Goal: Task Accomplishment & Management: Complete application form

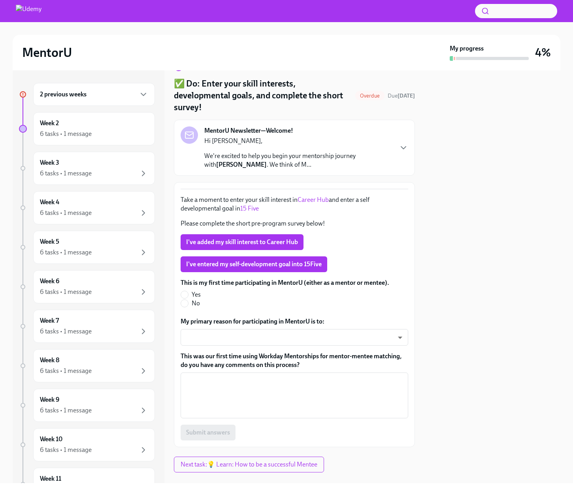
scroll to position [30, 0]
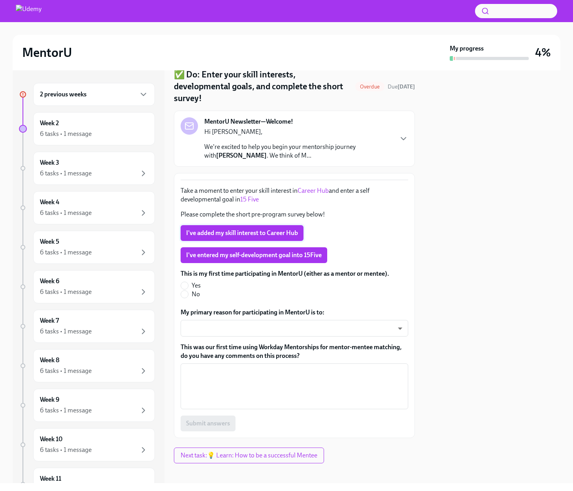
click at [290, 229] on span "I've added my skill interest to Career Hub" at bounding box center [242, 233] width 112 height 8
click at [316, 187] on link "Career Hub" at bounding box center [313, 191] width 31 height 8
click at [252, 196] on link "15 Five" at bounding box center [249, 200] width 19 height 8
click at [285, 247] on button "I've entered my self-development goal into 15Five" at bounding box center [254, 255] width 147 height 16
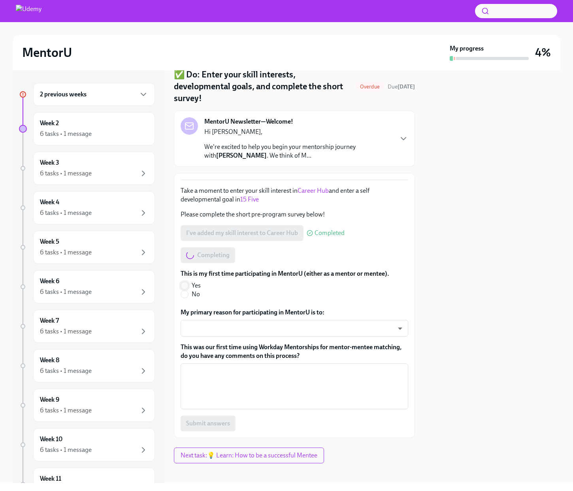
click at [185, 282] on input "Yes" at bounding box center [184, 285] width 7 height 7
radio input "true"
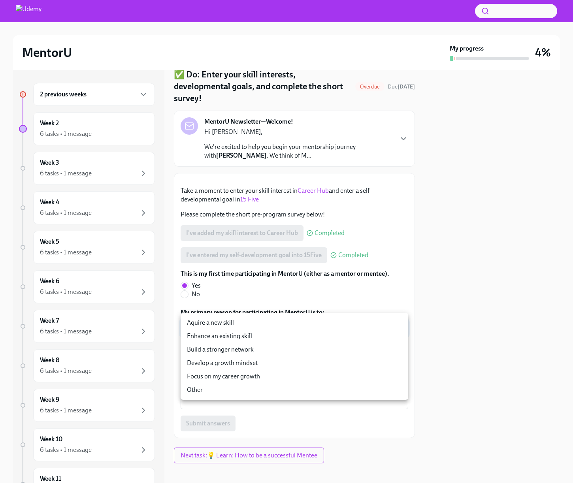
click at [236, 322] on body "MentorU My progress 4% 2 previous weeks Week 2 6 tasks • 1 message Week 3 6 tas…" at bounding box center [286, 276] width 573 height 552
click at [262, 377] on li "Focus on my career growth" at bounding box center [295, 376] width 228 height 13
type input "svBTnK_Ep"
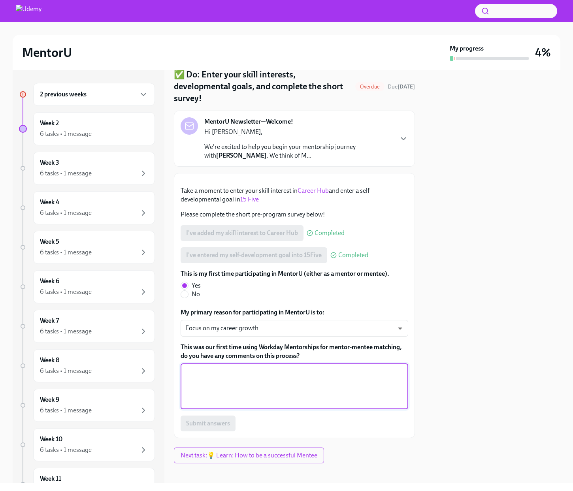
click at [265, 371] on textarea "This was our first time using Workday Mentorships for mentor-mentee matching, d…" at bounding box center [294, 386] width 218 height 38
type textarea "No"
click at [209, 422] on button "Submit answers" at bounding box center [208, 424] width 55 height 16
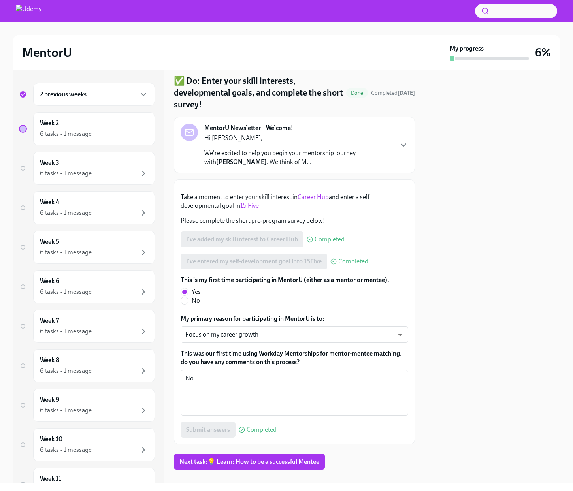
scroll to position [0, 0]
